Goal: Task Accomplishment & Management: Manage account settings

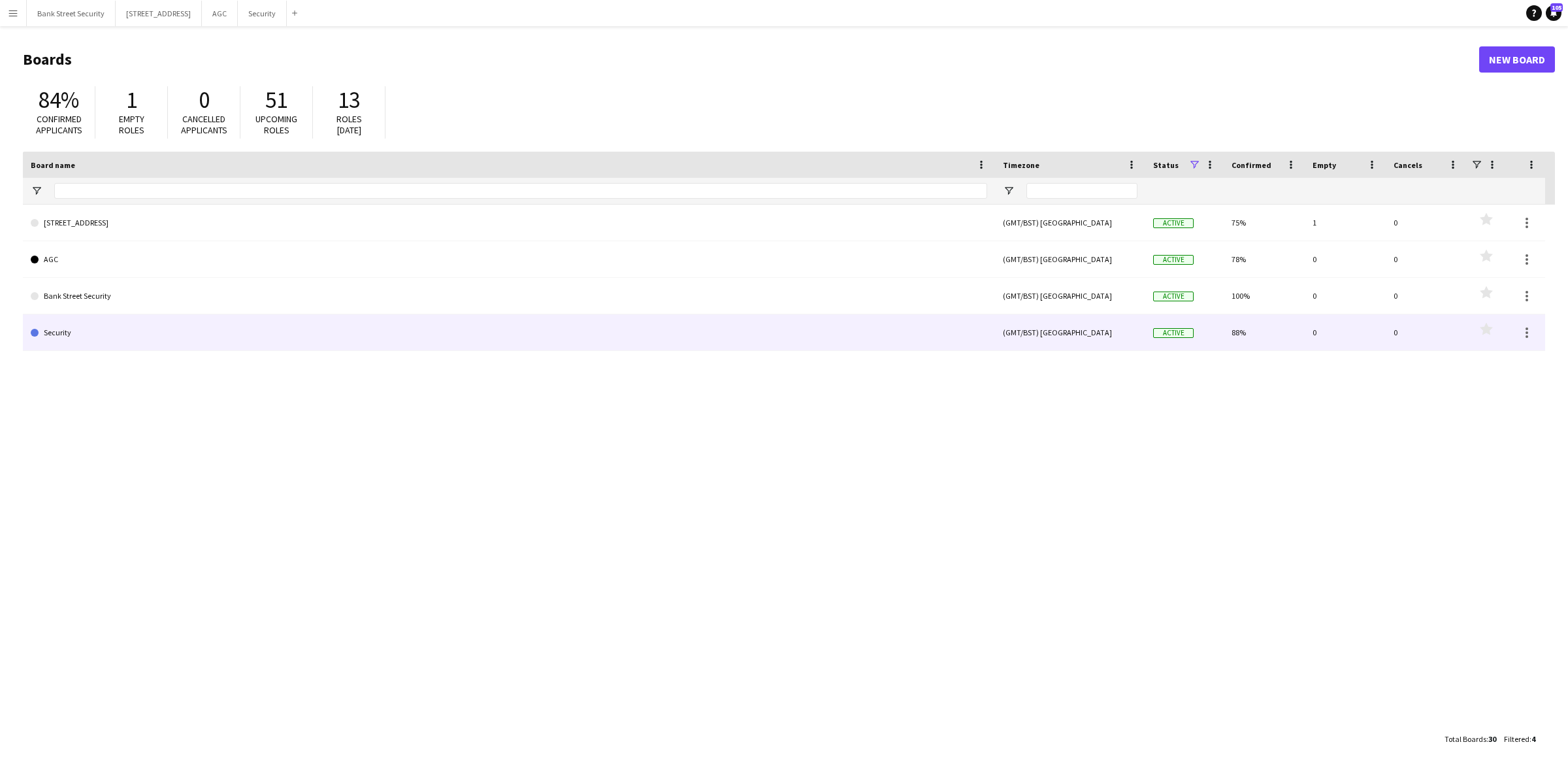
click at [57, 331] on link "Security" at bounding box center [509, 333] width 956 height 36
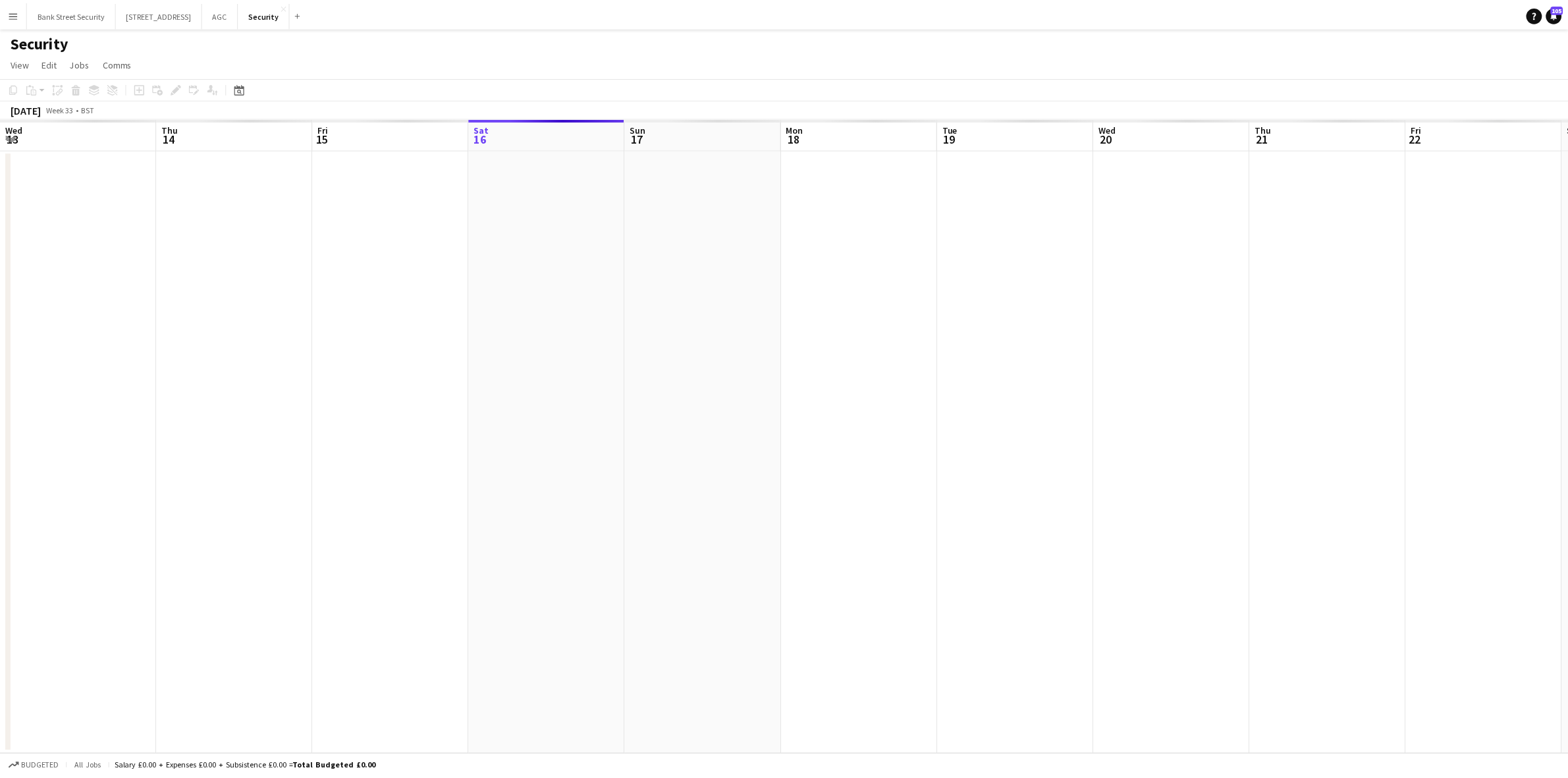
scroll to position [0, 314]
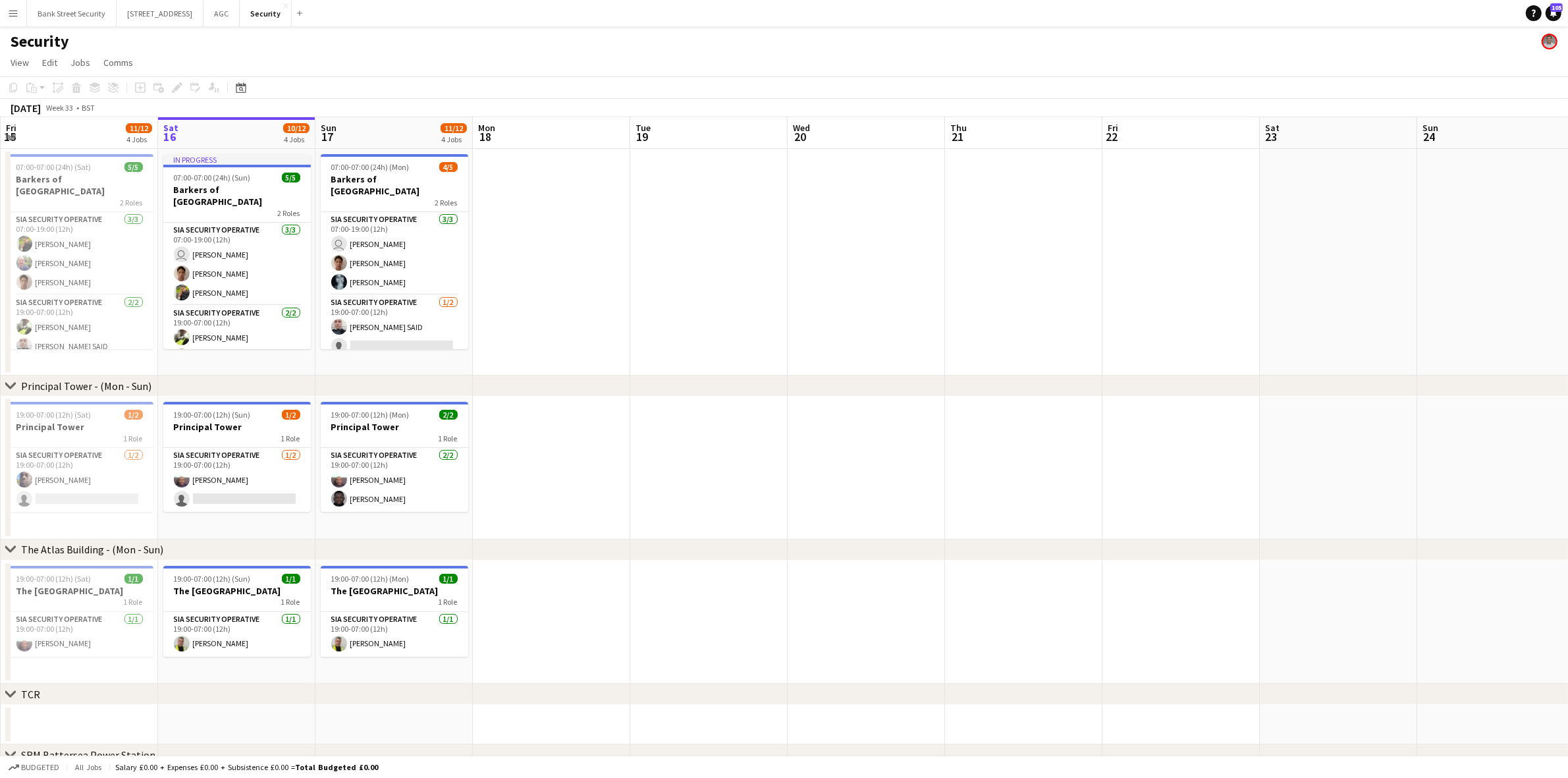
drag, startPoint x: 370, startPoint y: 376, endPoint x: 438, endPoint y: 383, distance: 68.4
click at [438, 383] on div "chevron-right Principal Tower - ([GEOGRAPHIC_DATA])" at bounding box center [784, 386] width 1568 height 21
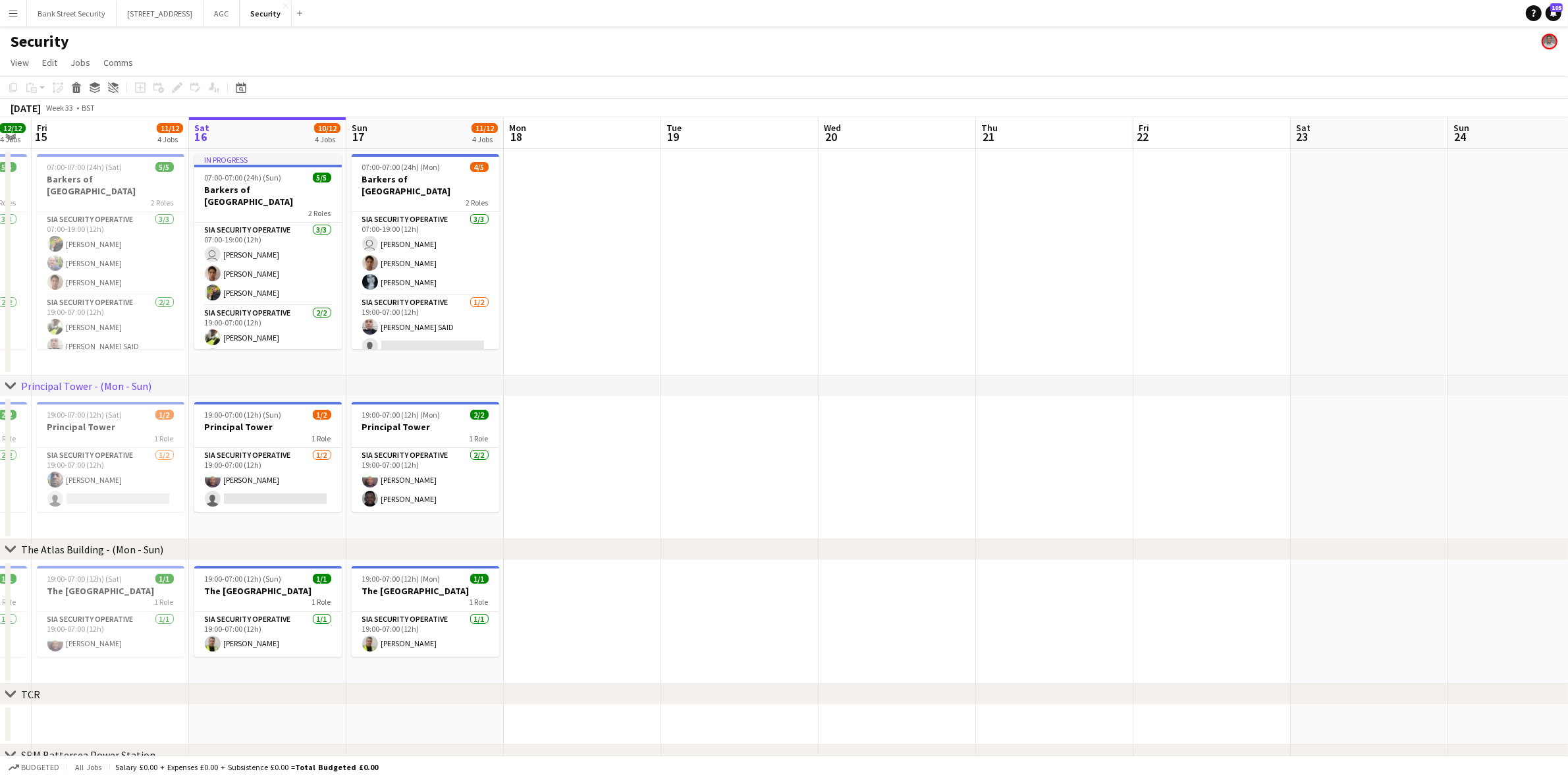
drag, startPoint x: 435, startPoint y: 372, endPoint x: 553, endPoint y: 376, distance: 118.1
click at [553, 376] on div "chevron-right Principal Tower - ([GEOGRAPHIC_DATA]) chevron-right The [GEOGRAPH…" at bounding box center [784, 550] width 1568 height 865
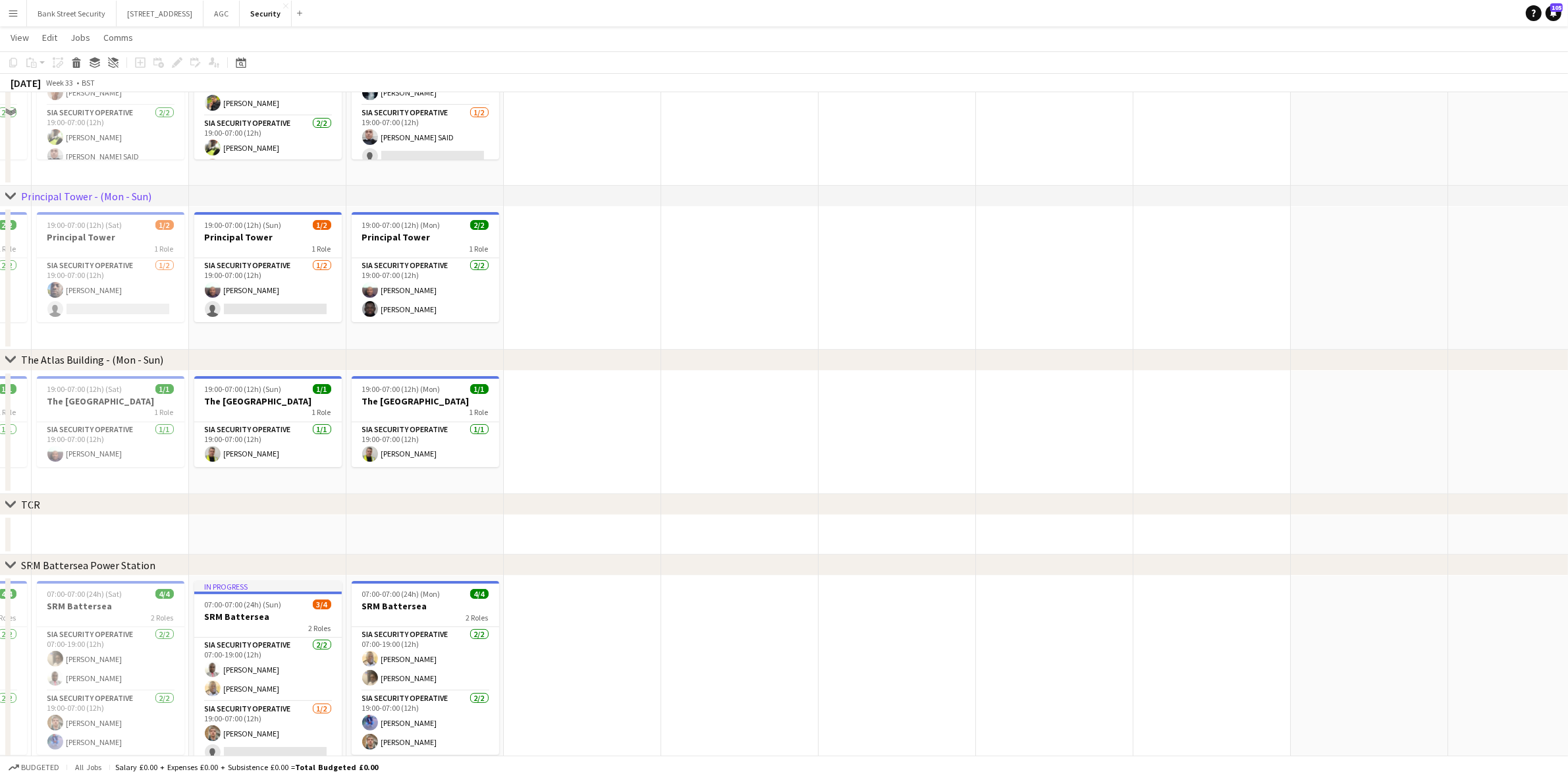
scroll to position [225, 0]
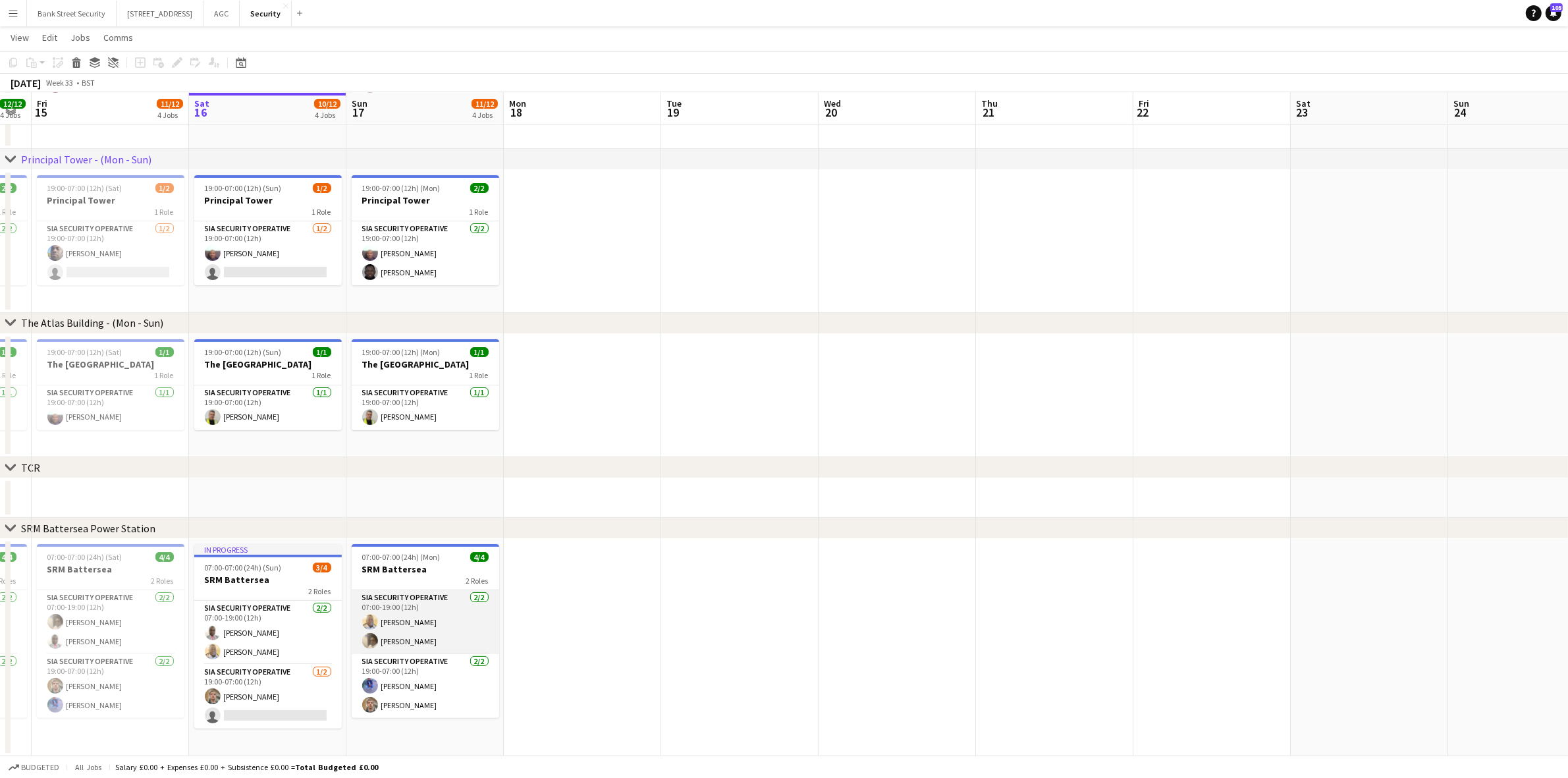
click at [416, 640] on app-card-role "SIA Security Operative [DATE] 07:00-19:00 (12h) [PERSON_NAME] [PERSON_NAME]" at bounding box center [425, 622] width 148 height 64
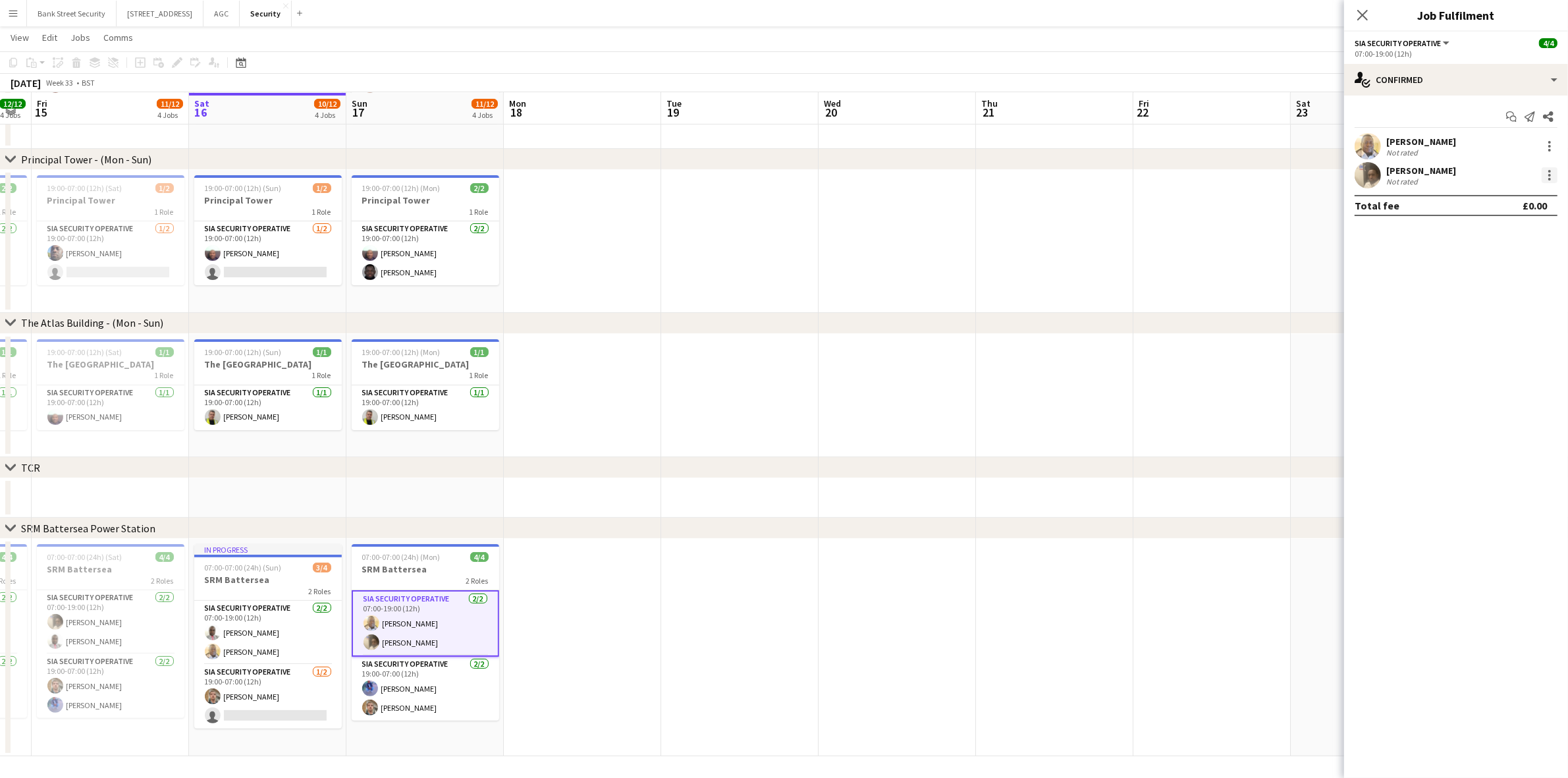
click at [1548, 175] on div at bounding box center [1550, 175] width 3 height 3
click at [1506, 324] on span "Remove" at bounding box center [1507, 326] width 82 height 12
click at [1357, 13] on icon "Close pop-in" at bounding box center [1362, 15] width 12 height 12
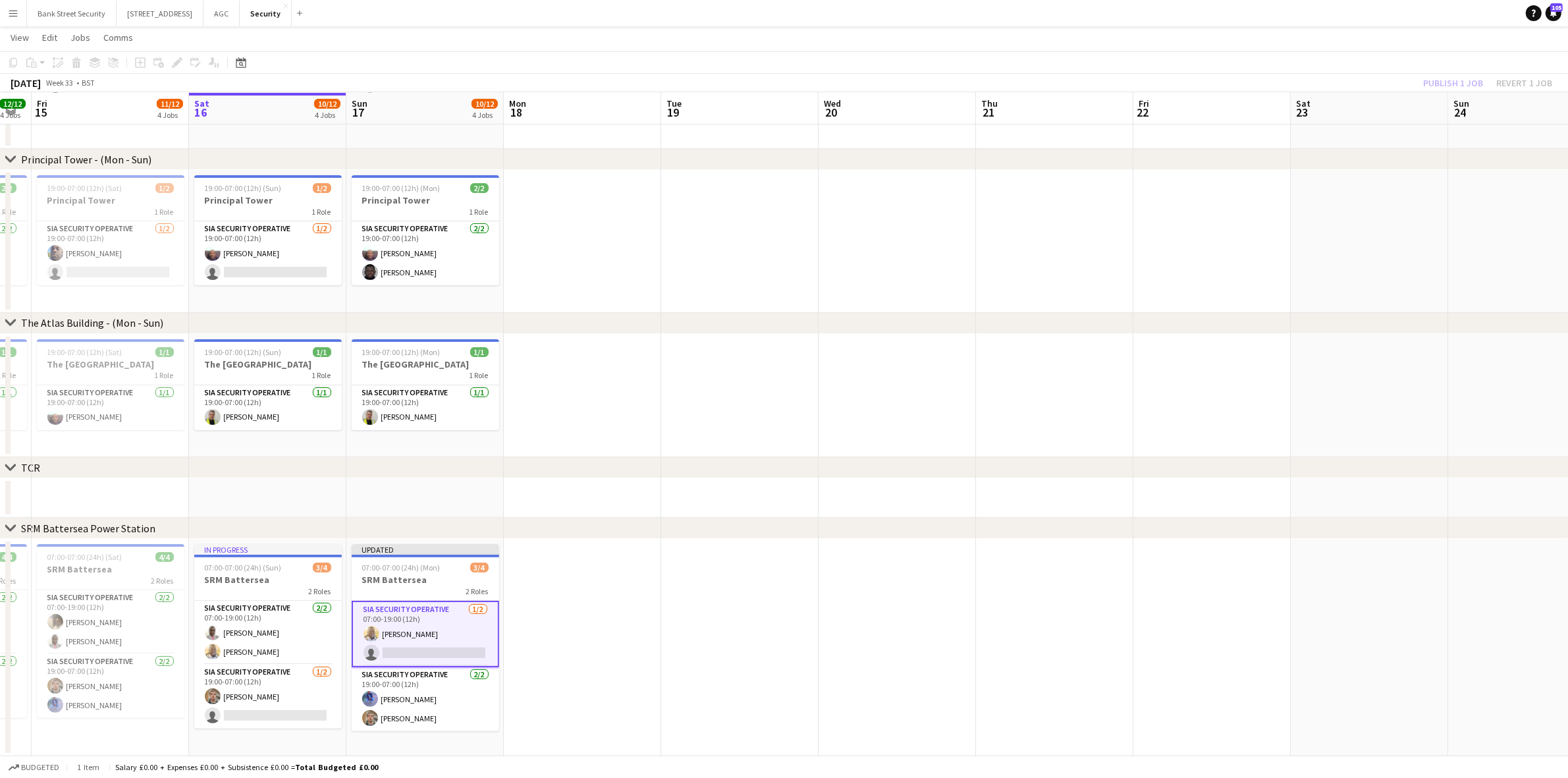
click at [1473, 87] on div "Publish 1 job Revert 1 job" at bounding box center [1487, 83] width 160 height 17
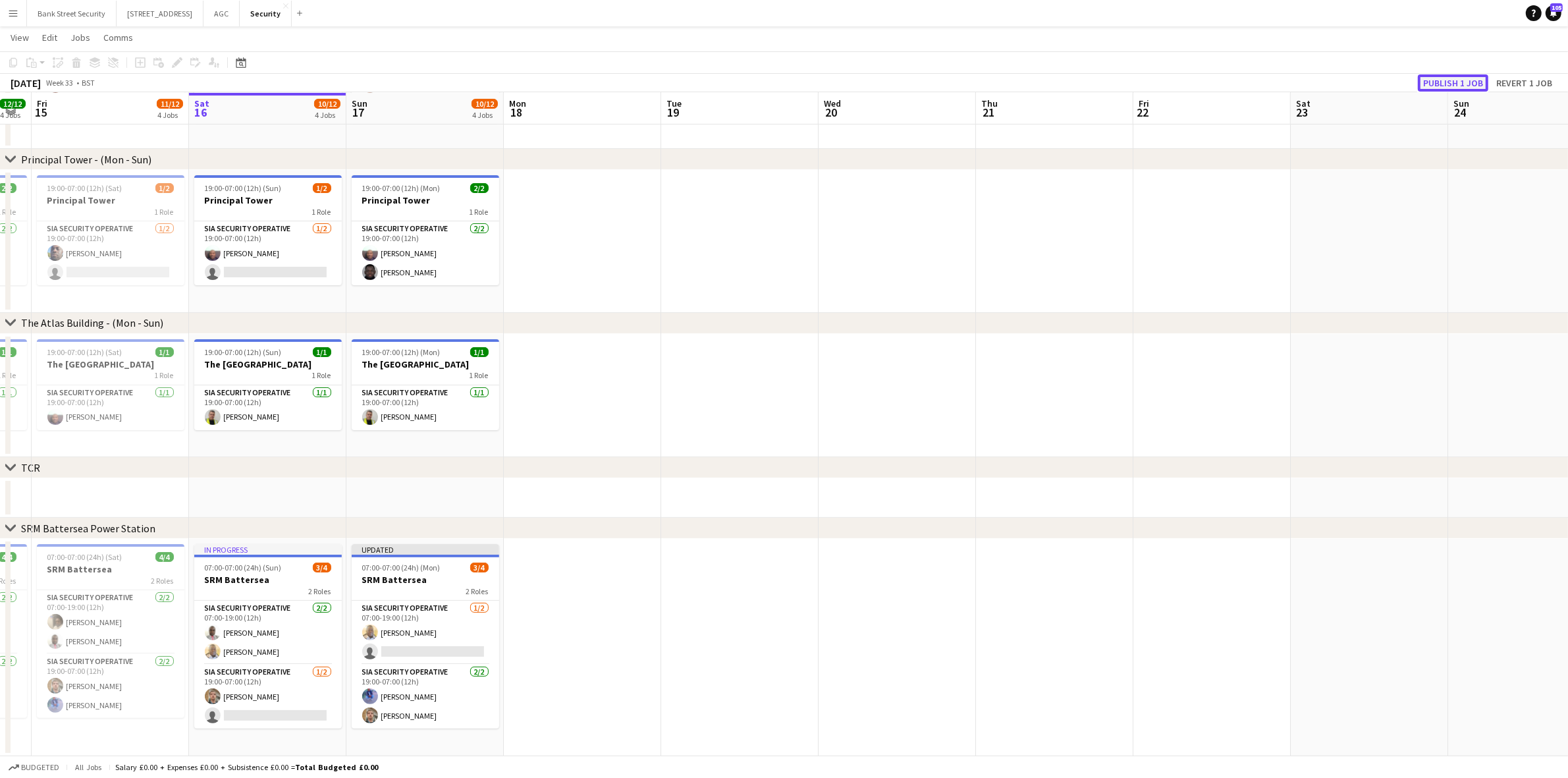
click at [1461, 83] on button "Publish 1 job" at bounding box center [1454, 83] width 70 height 17
